Goal: Task Accomplishment & Management: Manage account settings

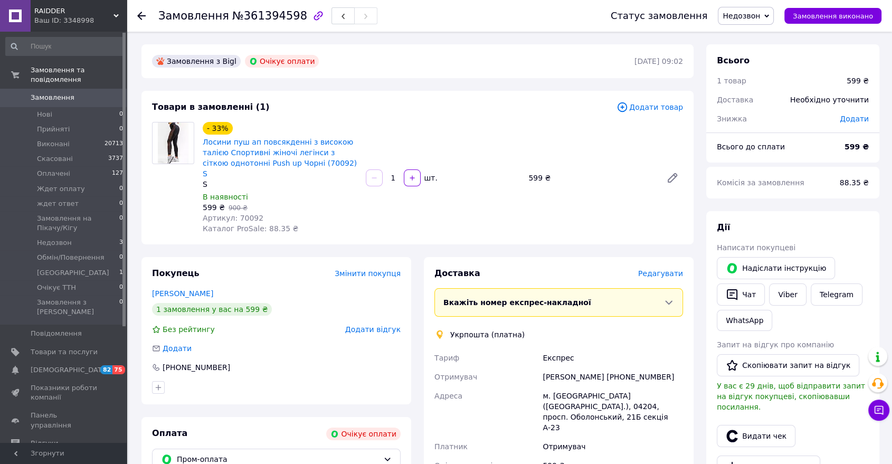
click at [747, 9] on span "Недозвон" at bounding box center [745, 16] width 56 height 18
click at [748, 65] on li "Скасовано" at bounding box center [772, 69] width 108 height 16
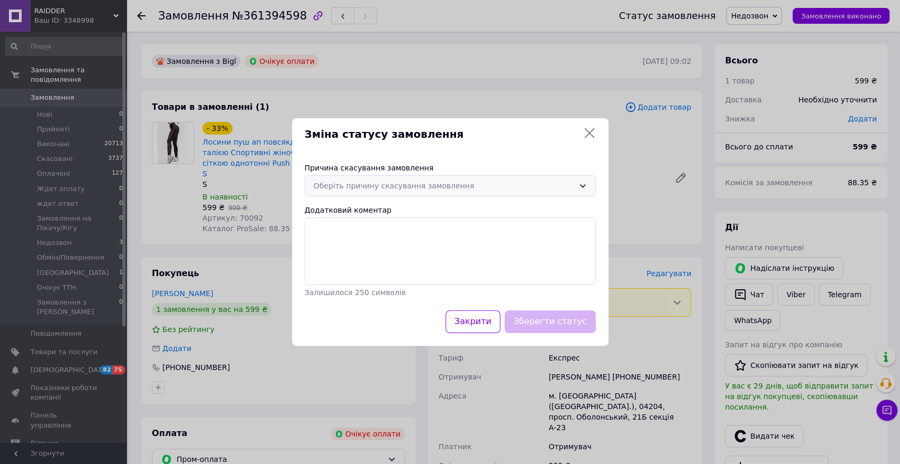
click at [399, 193] on div "Оберіть причину скасування замовлення" at bounding box center [450, 185] width 291 height 21
click at [378, 246] on li "Оплата не надійшла" at bounding box center [450, 248] width 290 height 20
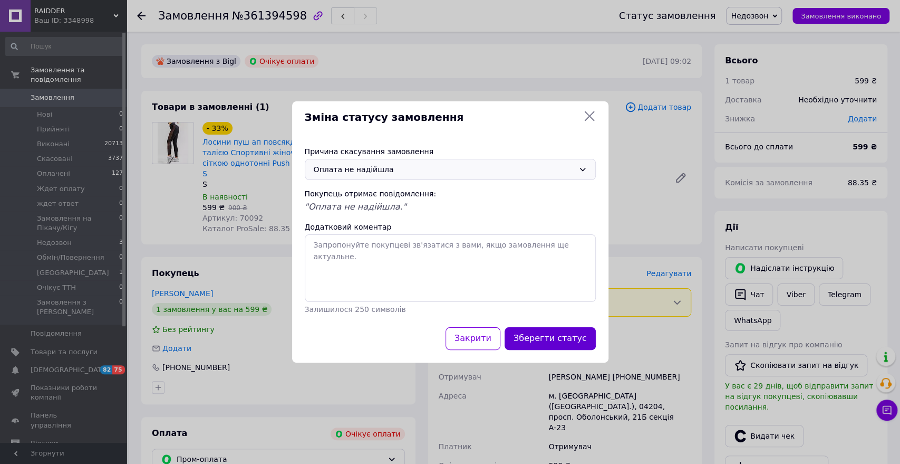
click at [561, 341] on button "Зберегти статус" at bounding box center [550, 338] width 91 height 23
